Goal: Task Accomplishment & Management: Use online tool/utility

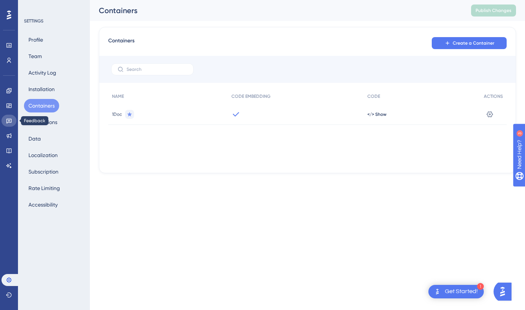
click at [12, 121] on link at bounding box center [8, 121] width 15 height 12
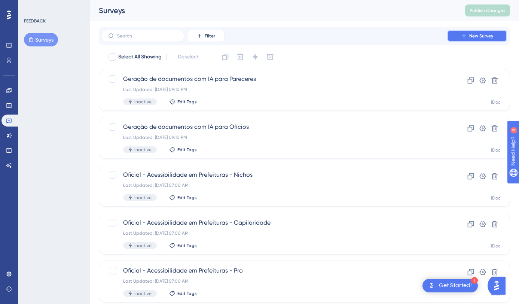
click at [473, 39] on button "New Survey" at bounding box center [477, 36] width 60 height 12
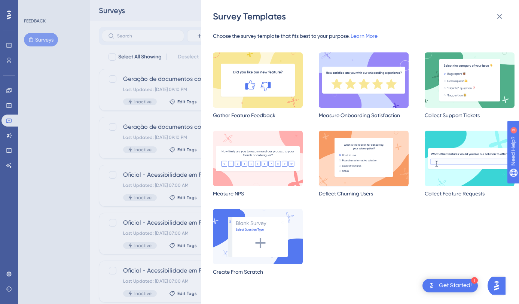
click at [364, 174] on img at bounding box center [364, 158] width 90 height 55
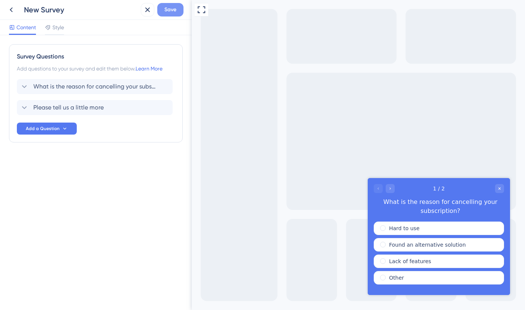
click at [173, 13] on span "Save" at bounding box center [170, 9] width 12 height 9
click at [145, 7] on icon at bounding box center [147, 9] width 9 height 9
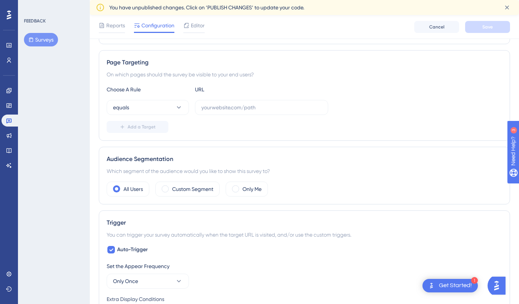
drag, startPoint x: 524, startPoint y: 107, endPoint x: 23, endPoint y: 0, distance: 512.3
click at [172, 104] on button "equals" at bounding box center [148, 106] width 82 height 15
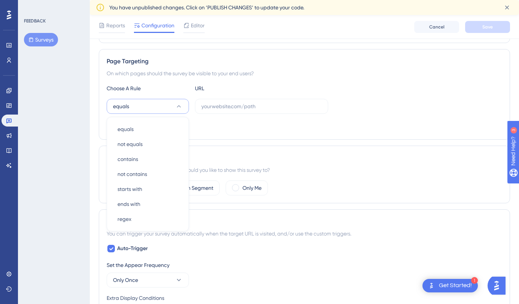
scroll to position [147, 0]
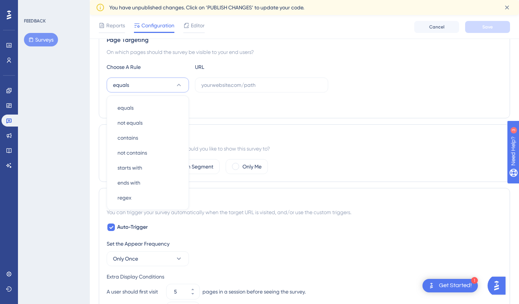
click at [295, 70] on div "Choose A Rule URL" at bounding box center [305, 67] width 396 height 9
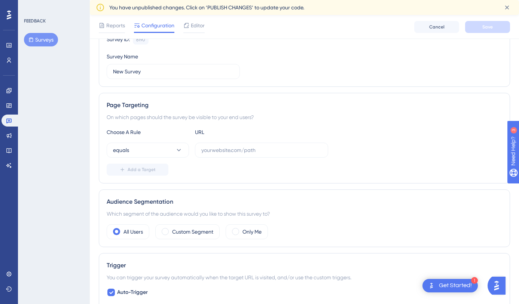
scroll to position [80, 0]
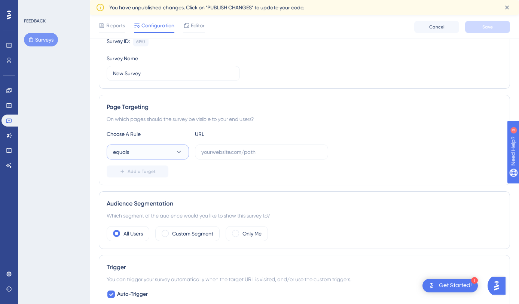
click at [179, 146] on button "equals" at bounding box center [148, 152] width 82 height 15
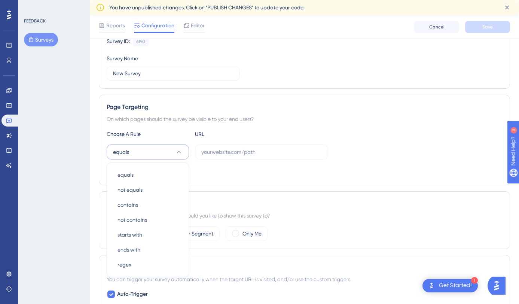
scroll to position [131, 0]
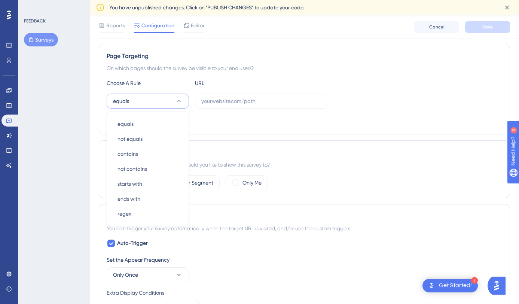
click at [368, 89] on div "Choose A Rule URL equals equals equals not equals not equals contains contains …" at bounding box center [305, 103] width 396 height 48
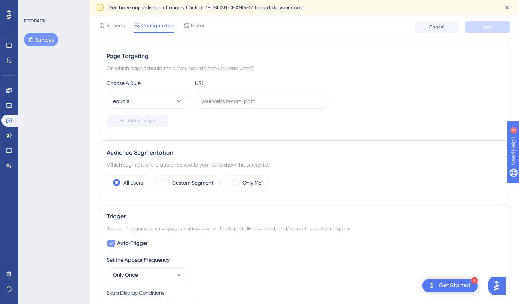
click at [130, 244] on span "Auto-Trigger" at bounding box center [132, 243] width 31 height 9
checkbox input "false"
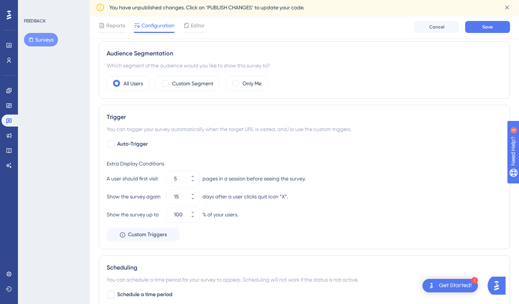
scroll to position [233, 0]
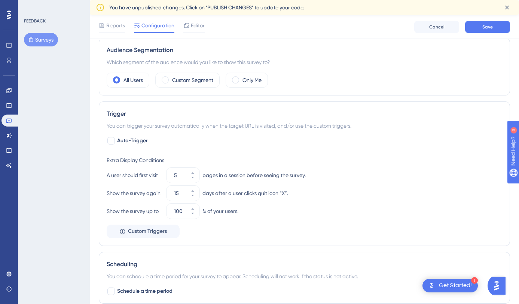
drag, startPoint x: 523, startPoint y: 129, endPoint x: 9, endPoint y: 7, distance: 527.9
click at [131, 235] on span "Custom Triggers" at bounding box center [147, 231] width 39 height 9
